Goal: Transaction & Acquisition: Purchase product/service

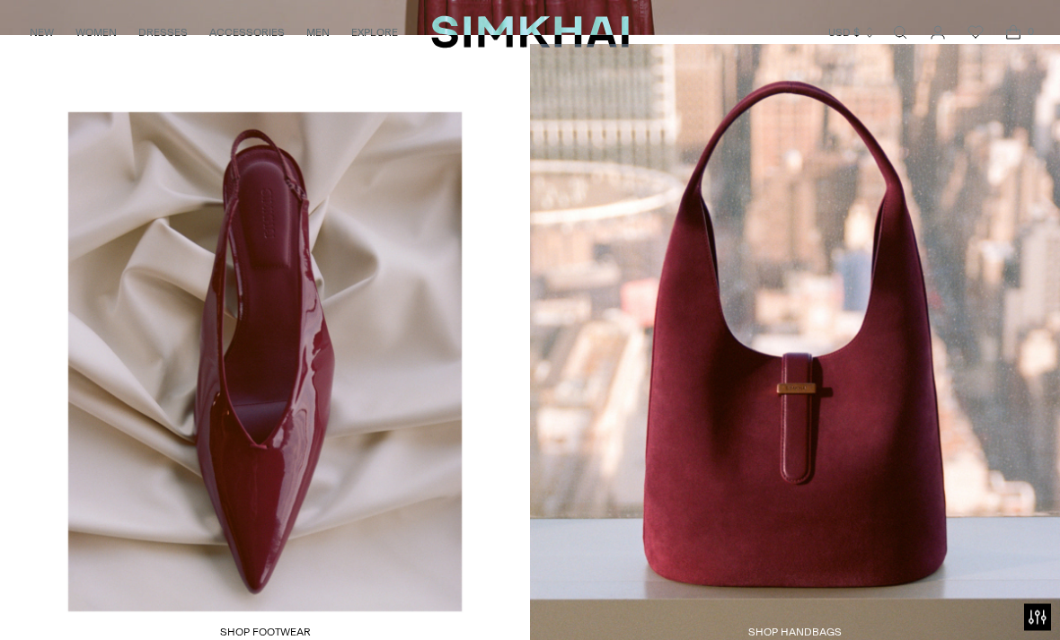
scroll to position [2361, 0]
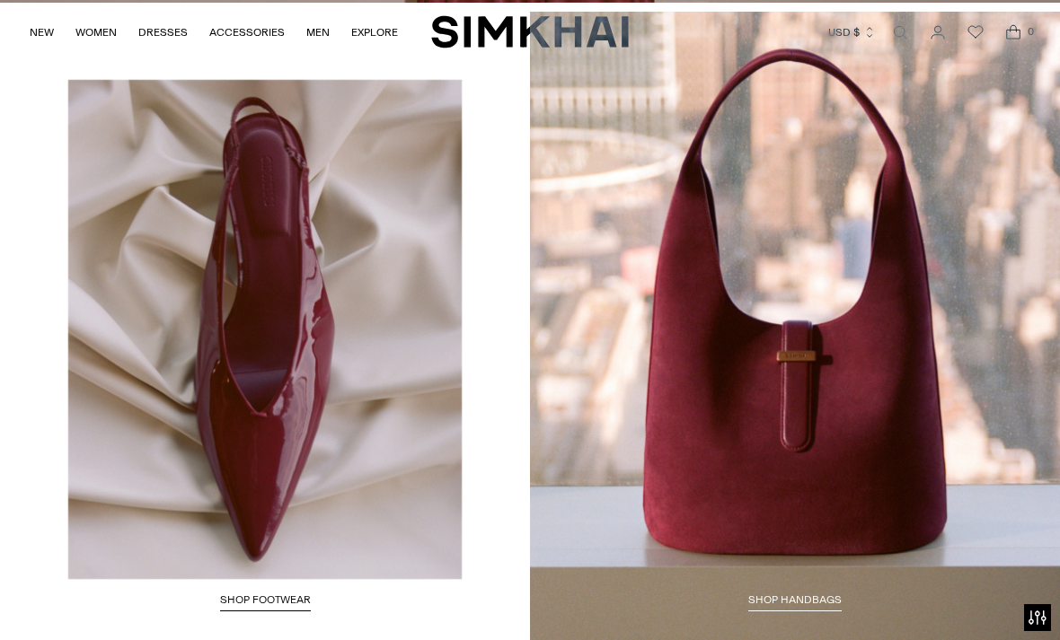
click at [841, 594] on link "Shop HANDBAGS" at bounding box center [794, 603] width 93 height 18
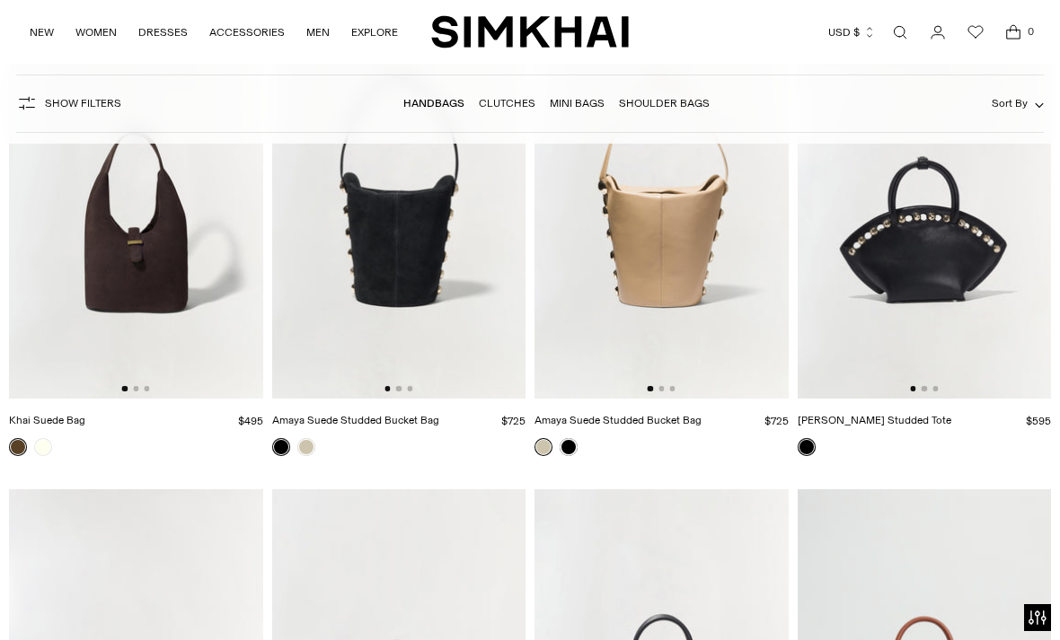
scroll to position [2920, 0]
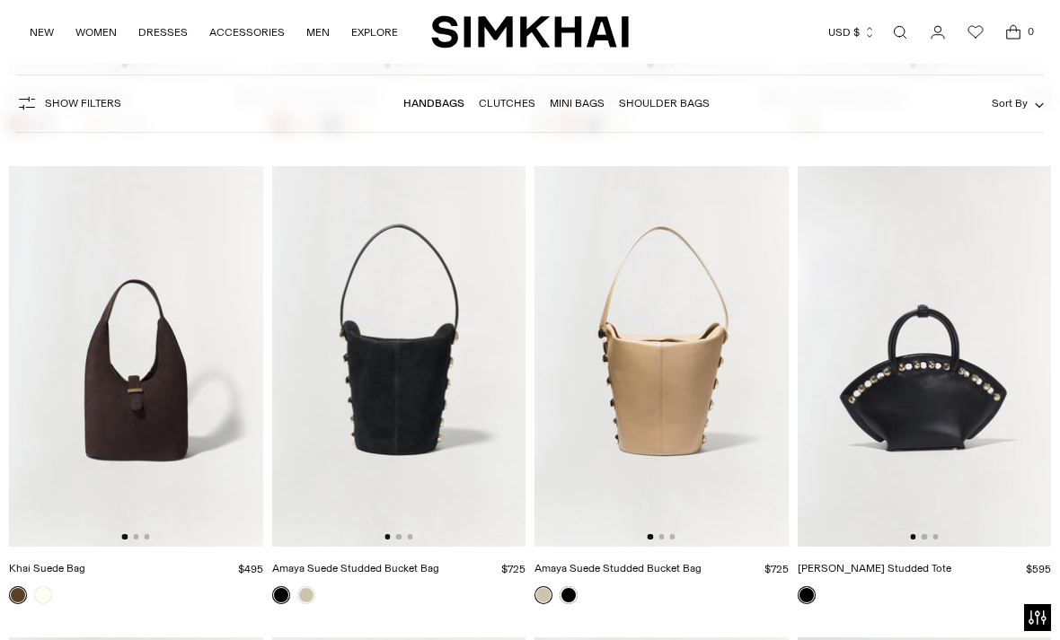
click at [177, 390] on img at bounding box center [136, 356] width 254 height 381
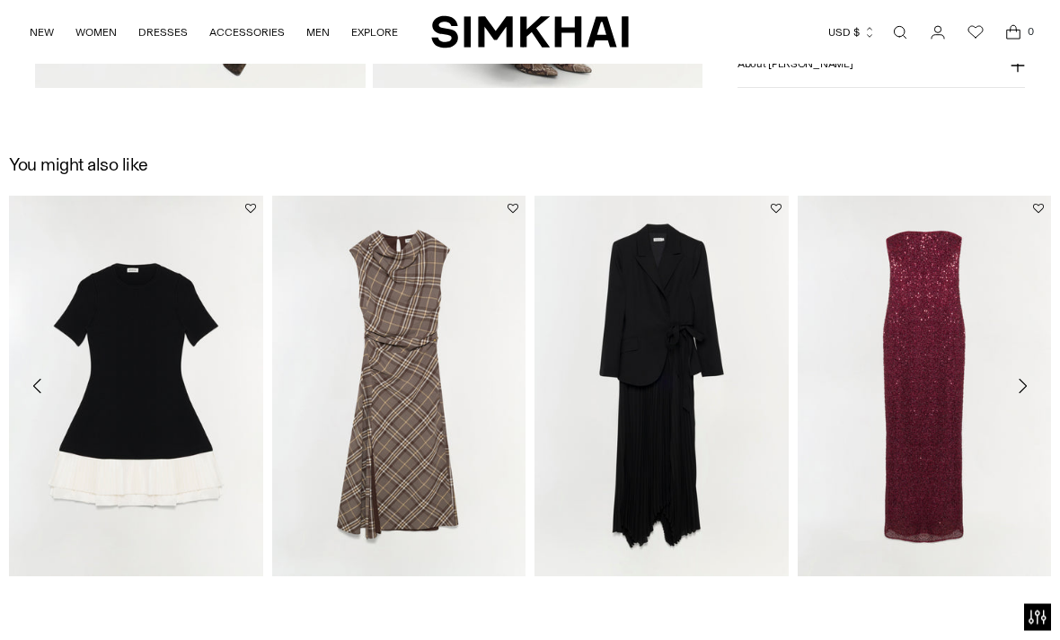
scroll to position [2045, 0]
click at [449, 592] on link "[PERSON_NAME] Draped Midi Dress" at bounding box center [360, 598] width 177 height 13
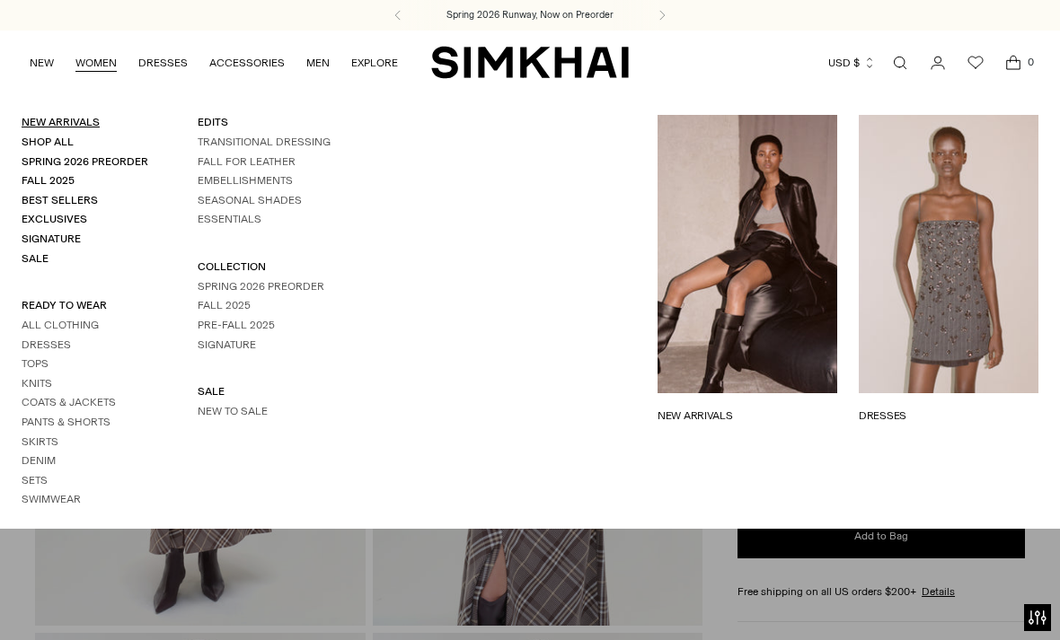
click at [98, 119] on link "New Arrivals" at bounding box center [61, 122] width 78 height 13
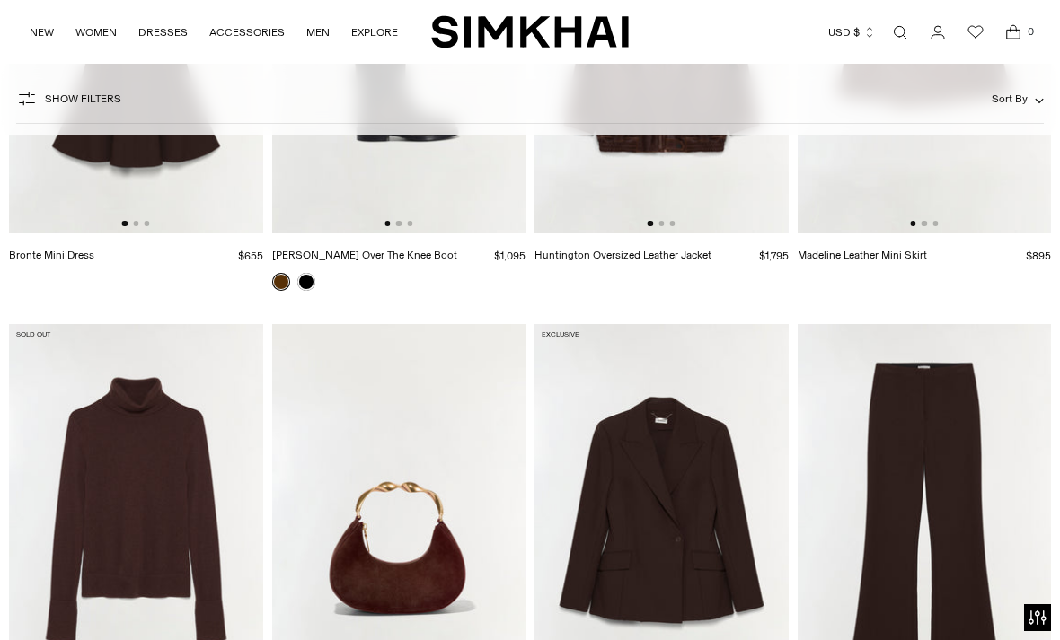
scroll to position [4770, 0]
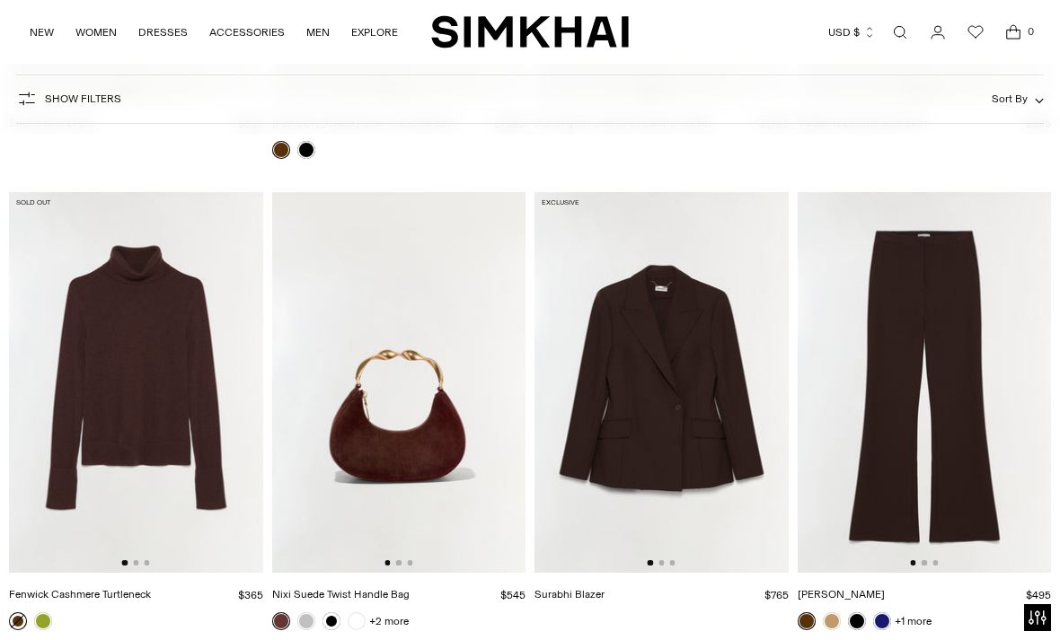
click at [707, 414] on img at bounding box center [661, 382] width 254 height 381
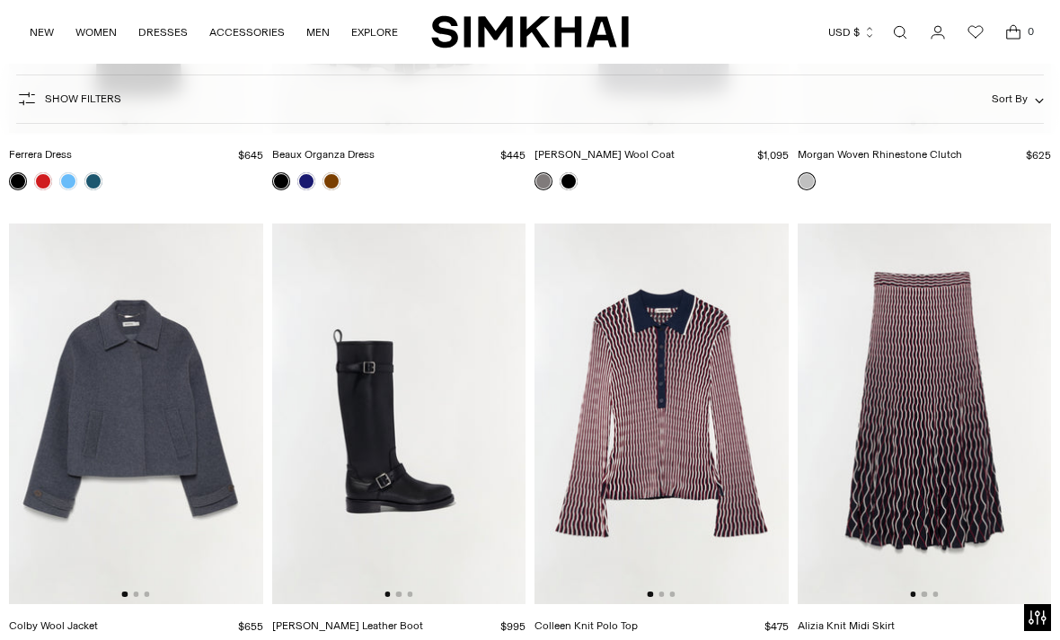
scroll to position [6630, 0]
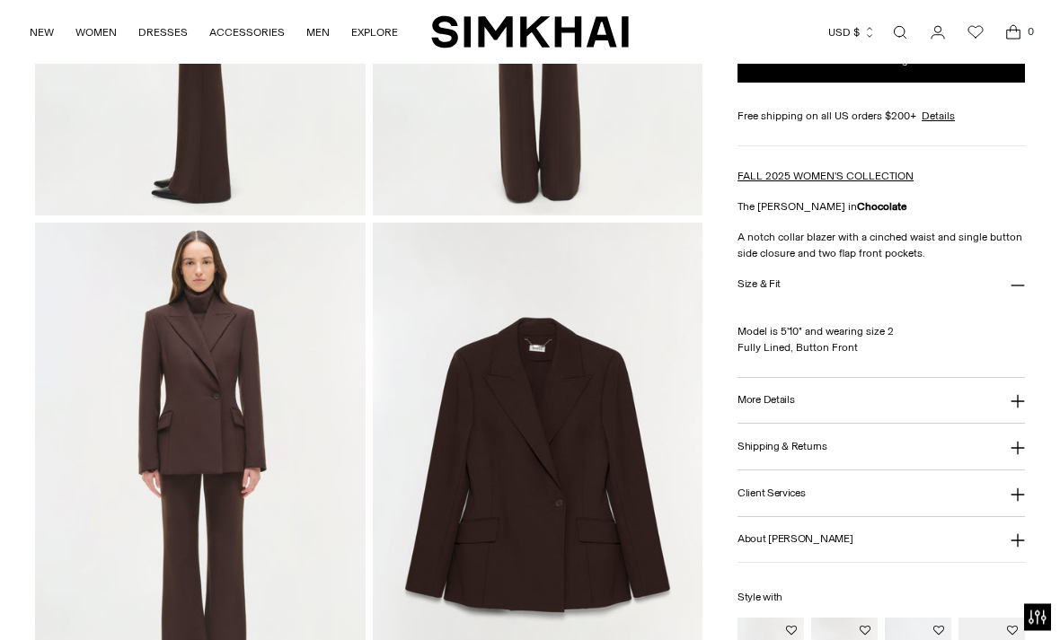
scroll to position [859, 0]
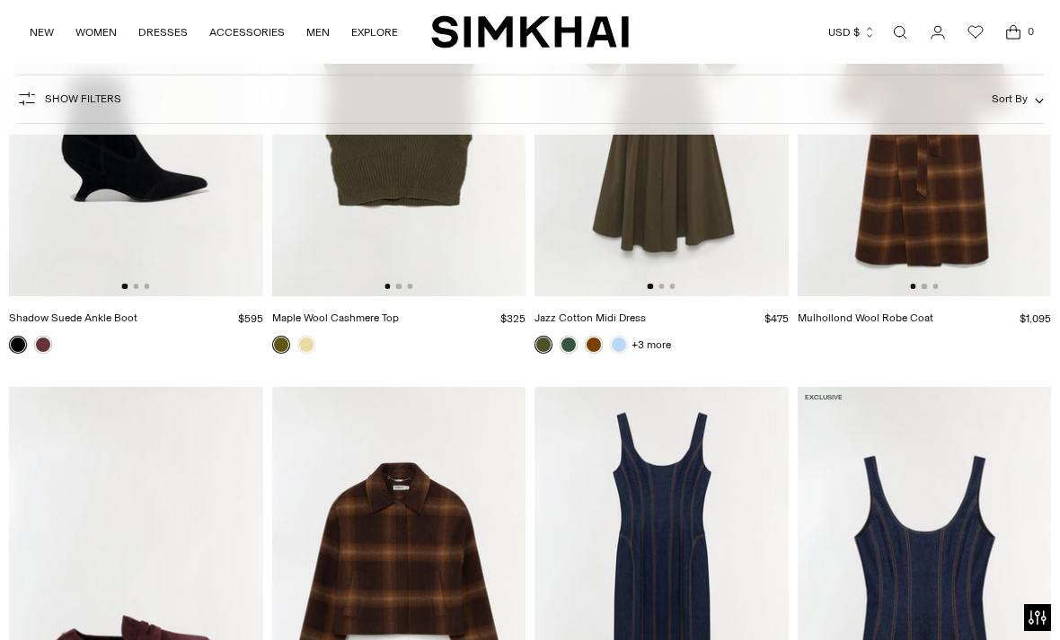
scroll to position [16595, 0]
